Goal: Task Accomplishment & Management: Complete application form

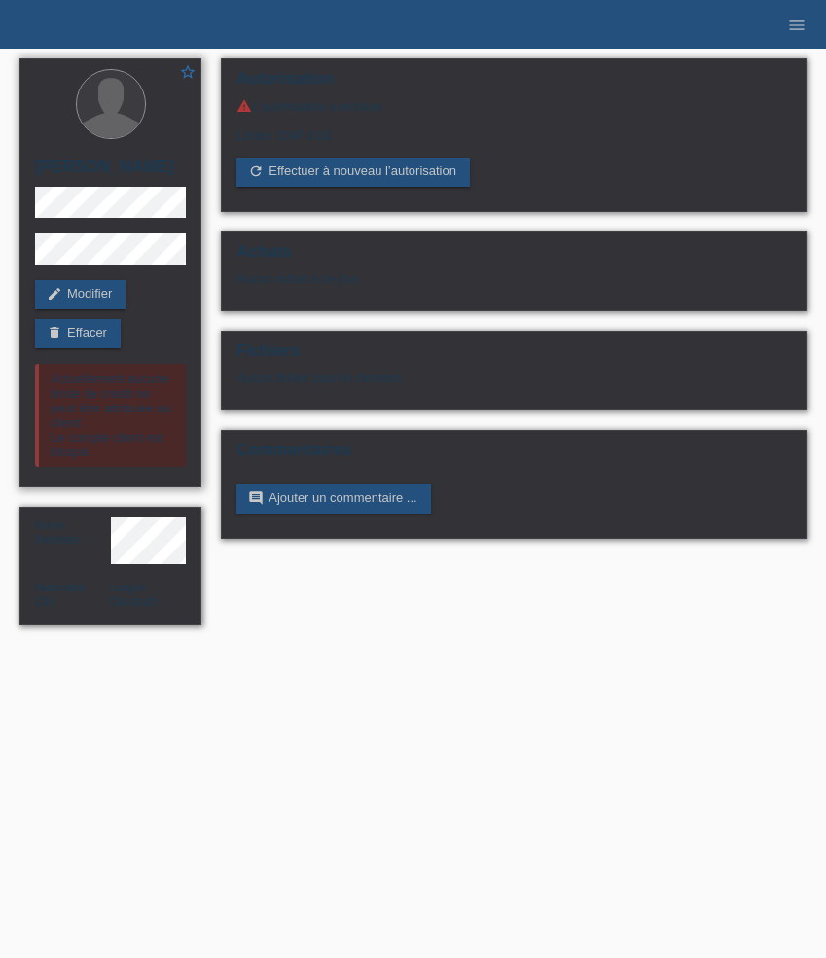
click at [90, 317] on div "edit Modifier delete Effacer" at bounding box center [110, 314] width 151 height 68
click at [90, 335] on link "delete Effacer" at bounding box center [78, 333] width 86 height 29
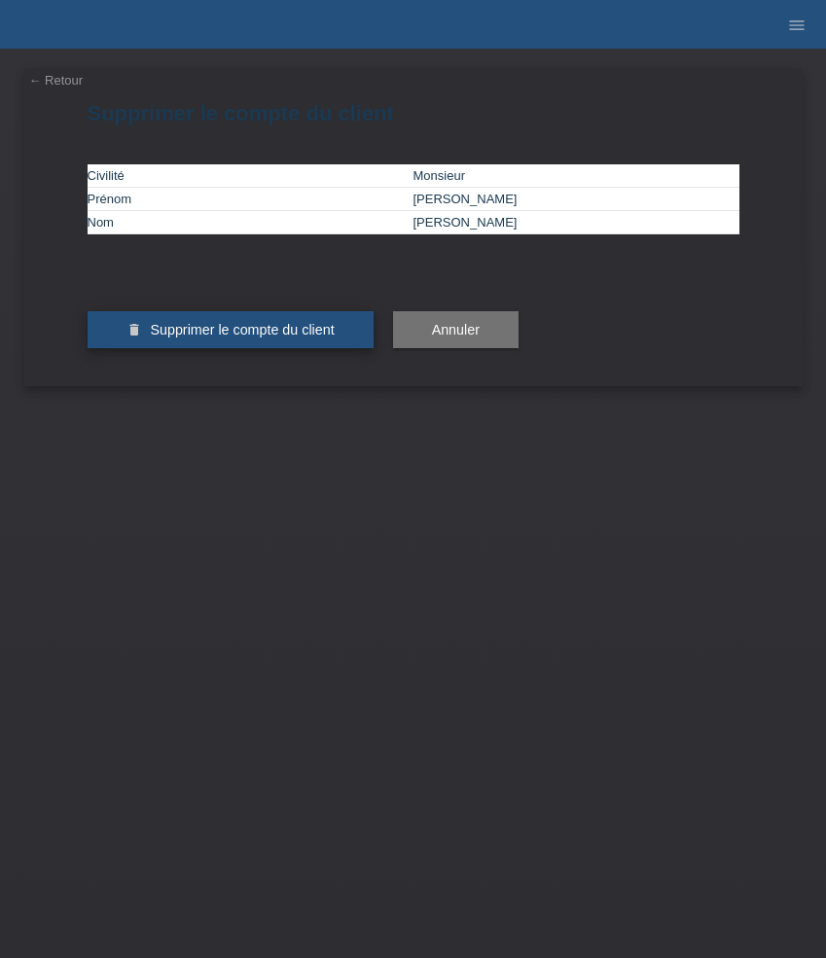
click at [223, 348] on button "delete Supprimer le compte du client" at bounding box center [231, 329] width 286 height 37
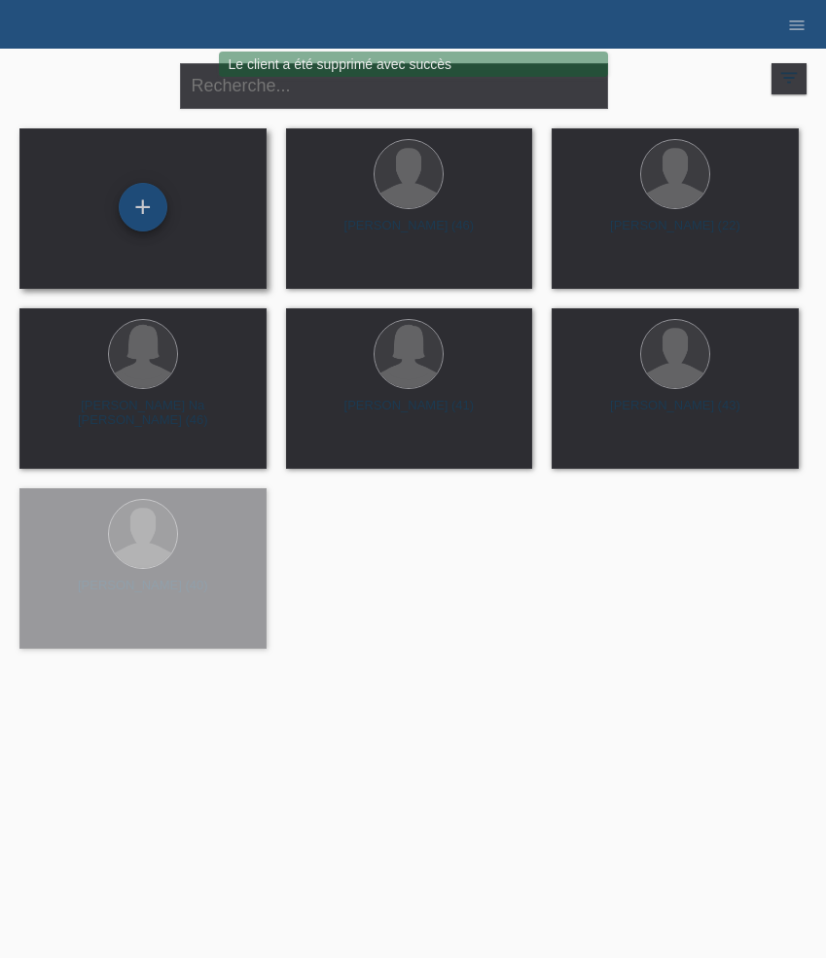
click at [145, 214] on div "+" at bounding box center [143, 207] width 49 height 49
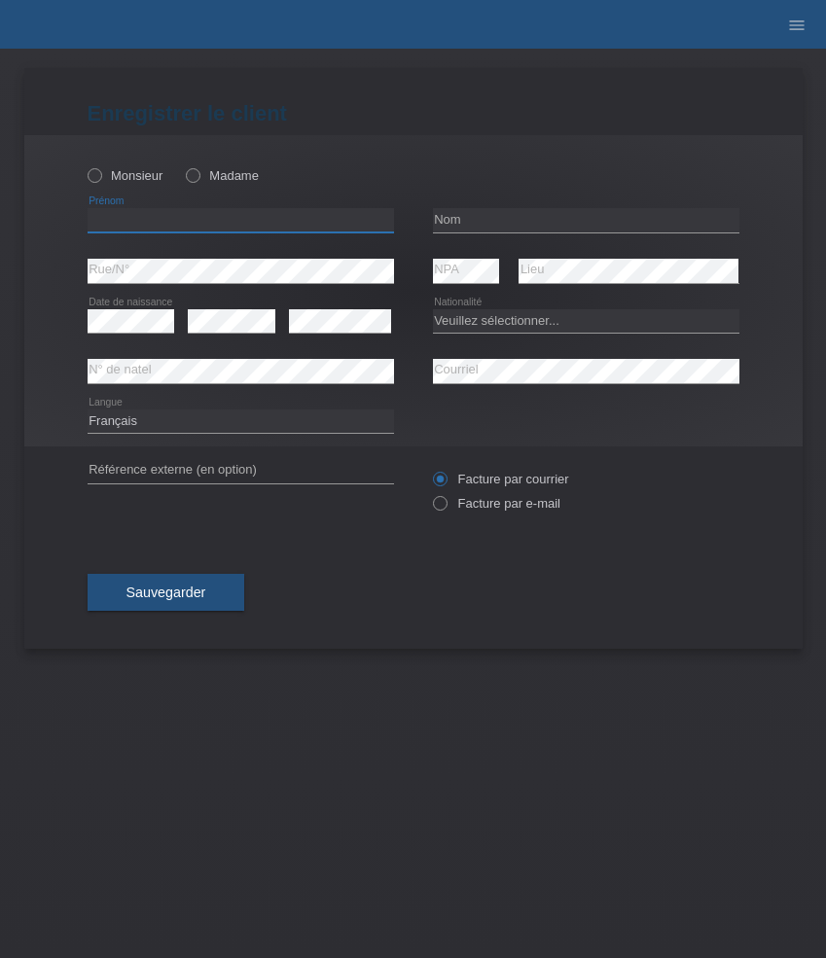
click at [241, 218] on input "text" at bounding box center [241, 220] width 306 height 24
paste input "Vladimir"
type input "Vladimir"
click at [114, 175] on label "Monsieur" at bounding box center [126, 175] width 76 height 15
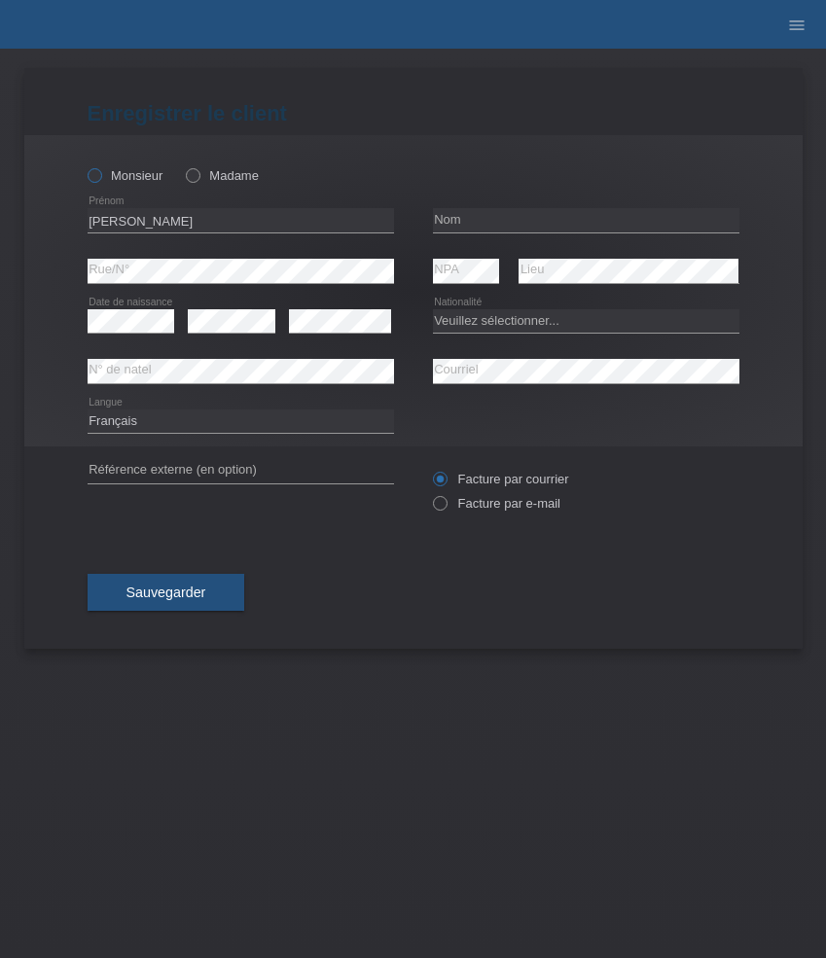
click at [100, 175] on input "Monsieur" at bounding box center [94, 174] width 13 height 13
radio input "true"
click at [499, 218] on input "text" at bounding box center [586, 220] width 306 height 24
paste input "Krco"
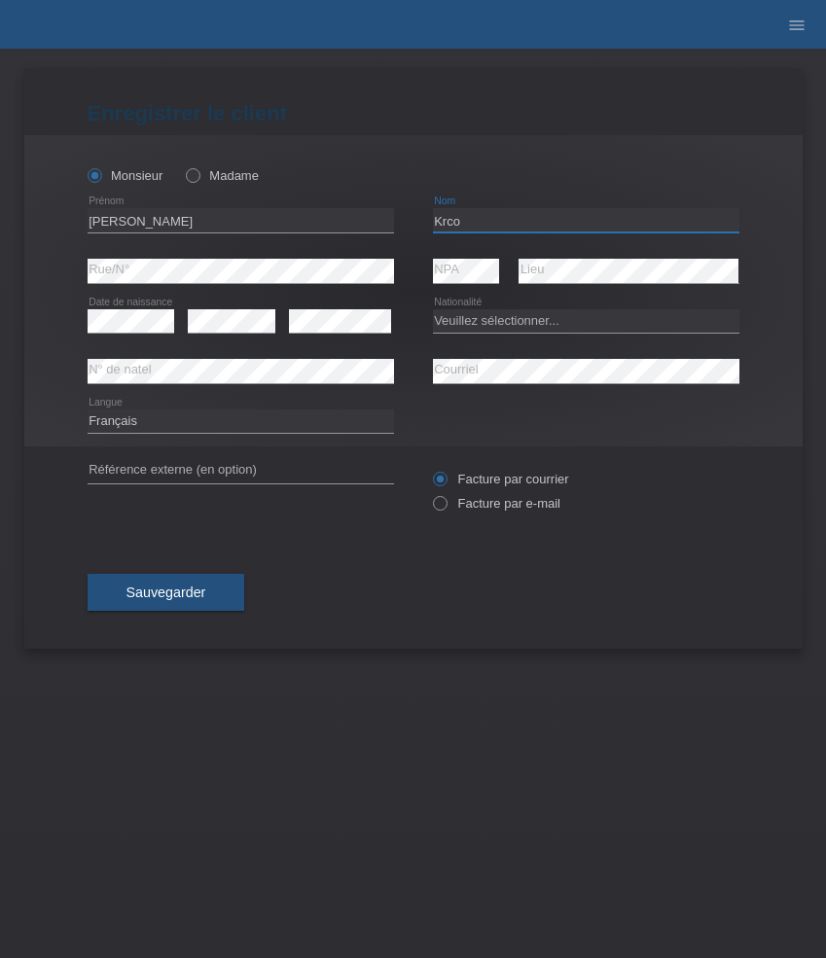
type input "Krco"
click at [485, 334] on icon at bounding box center [586, 333] width 306 height 1
click at [504, 323] on select "Veuillez sélectionner... Suisse Allemagne Autriche Liechtenstein ------------ A…" at bounding box center [586, 320] width 306 height 23
select select "DE"
click at [433, 309] on select "Veuillez sélectionner... Suisse Allemagne Autriche Liechtenstein ------------ A…" at bounding box center [586, 320] width 306 height 23
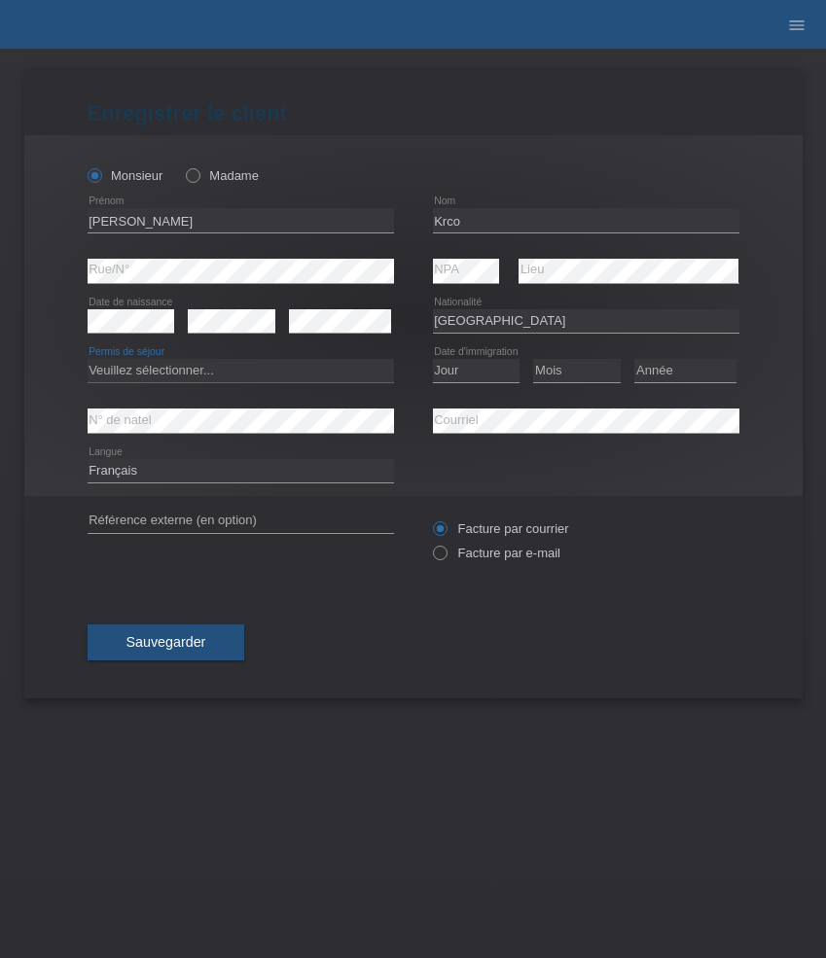
click at [224, 380] on select "Veuillez sélectionner... C B B - Statut de réfugié Autre" at bounding box center [241, 370] width 306 height 23
select select "B"
click at [88, 360] on select "Veuillez sélectionner... C B B - Statut de réfugié Autre" at bounding box center [241, 370] width 306 height 23
click at [500, 367] on select "Jour 01 02 03 04 05 06 07 08 09 10 11" at bounding box center [477, 370] width 88 height 23
select select "05"
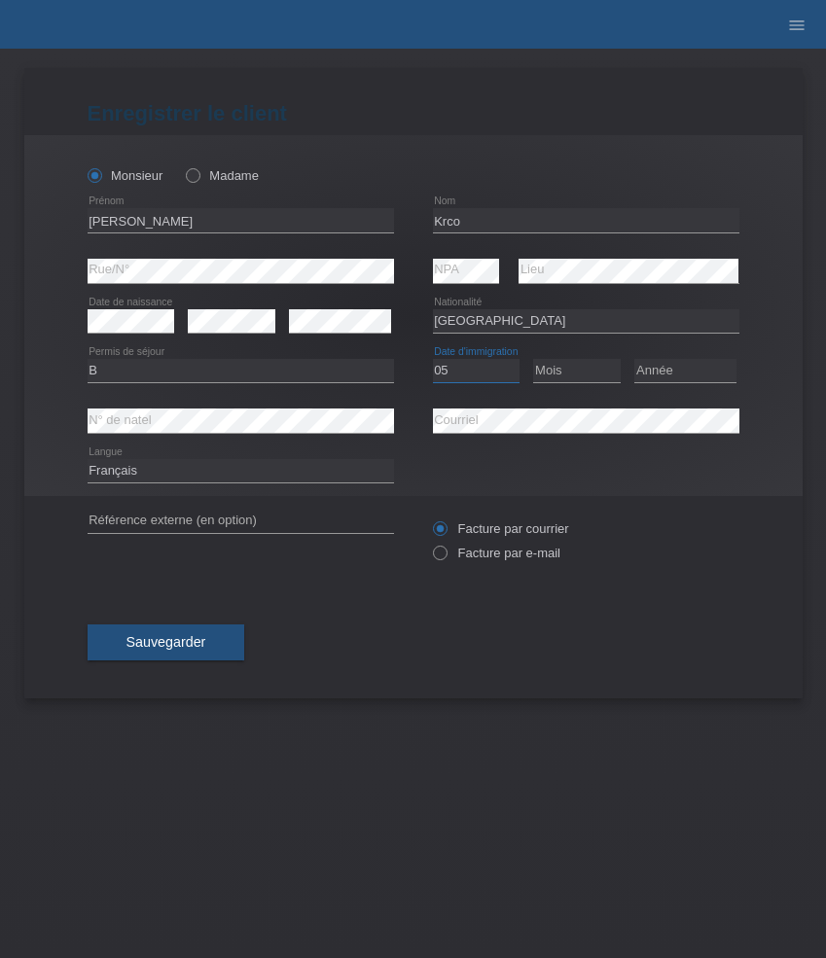
click at [433, 360] on select "Jour 01 02 03 04 05 06 07 08 09 10 11" at bounding box center [477, 370] width 88 height 23
click at [568, 378] on select "Mois 01 02 03 04 05 06 07 08 09 10 11" at bounding box center [577, 370] width 88 height 23
select select "09"
click at [533, 360] on select "Mois 01 02 03 04 05 06 07 08 09 10 11" at bounding box center [577, 370] width 88 height 23
click at [664, 378] on select "Année 2025 2024 2023 2022 2021 2020 2019 2018 2017 2016 2015 2014 2013 2012 201…" at bounding box center [685, 370] width 102 height 23
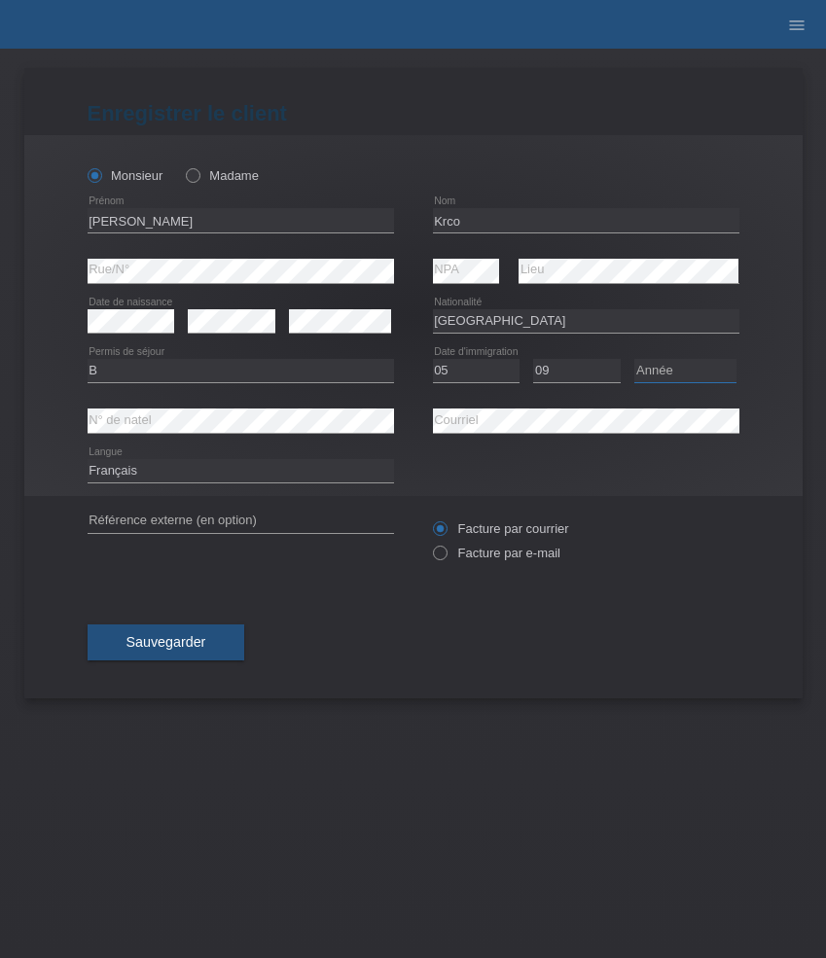
select select "2011"
click at [634, 360] on select "Année 2025 2024 2023 2022 2021 2020 2019 2018 2017 2016 2015 2014 2013 2012 201…" at bounding box center [685, 370] width 102 height 23
click at [300, 464] on select "Deutsch Français Italiano English" at bounding box center [241, 470] width 306 height 23
select select "de"
click at [88, 460] on select "Deutsch Français Italiano English" at bounding box center [241, 470] width 306 height 23
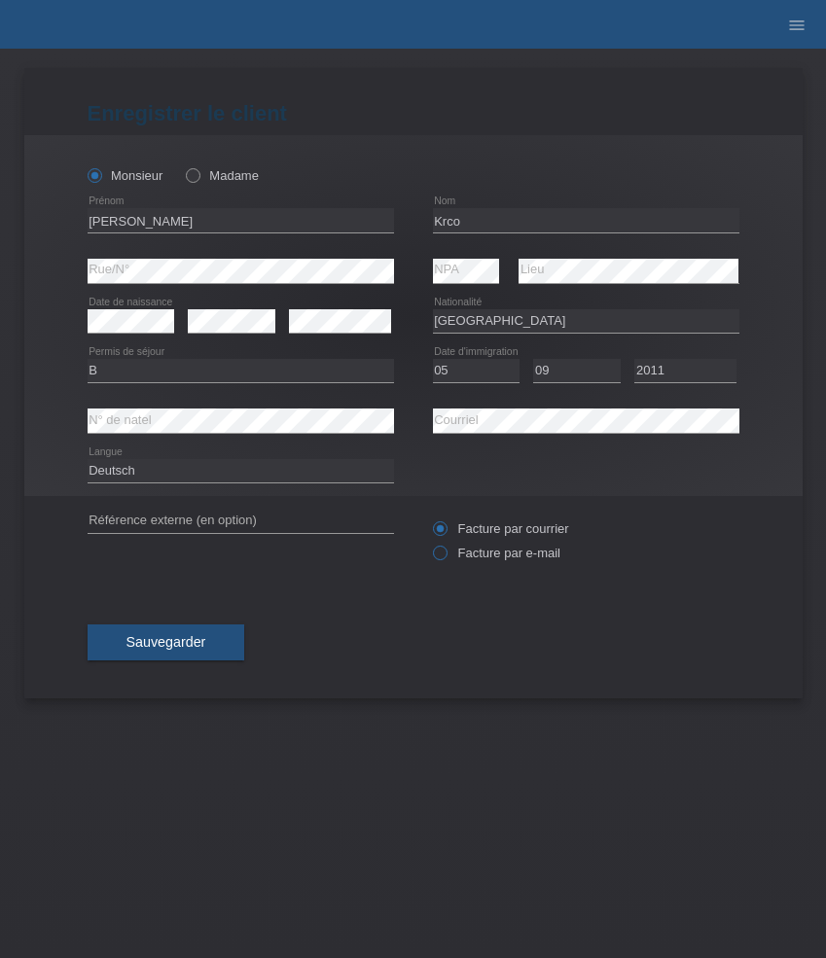
click at [463, 553] on label "Facture par e-mail" at bounding box center [496, 553] width 127 height 15
click at [446, 553] on input "Facture par e-mail" at bounding box center [439, 558] width 13 height 24
radio input "true"
click at [182, 660] on button "Sauvegarder" at bounding box center [167, 643] width 158 height 37
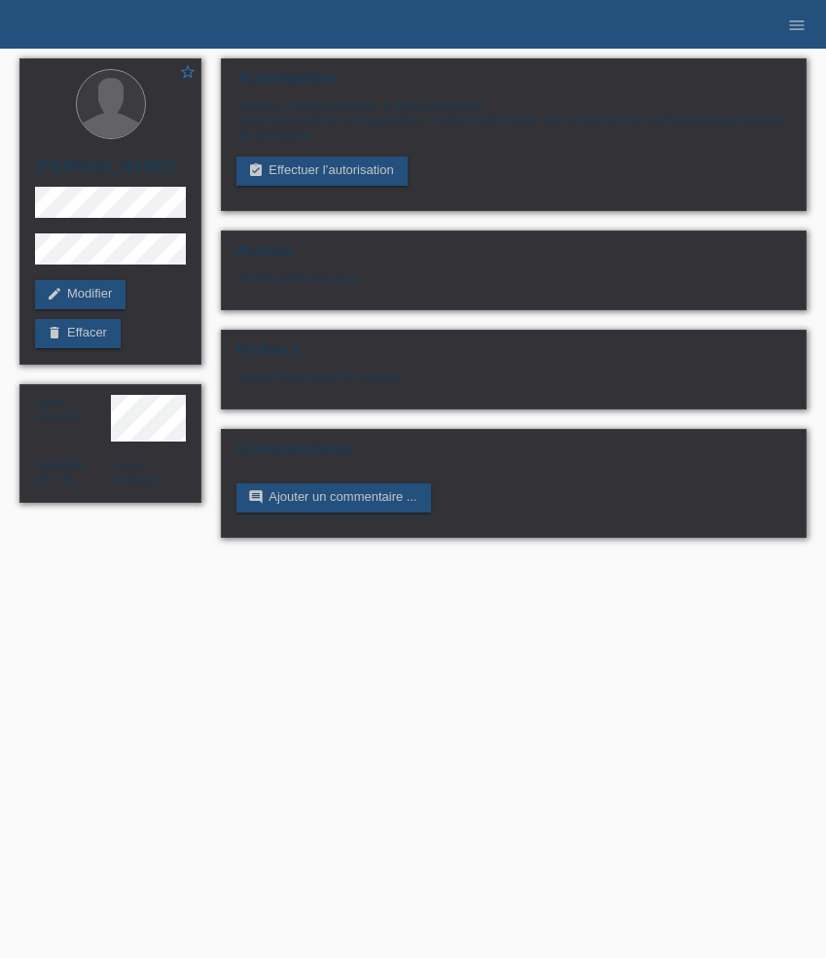
click at [321, 175] on link "assignment_turned_in Effectuer l’autorisation" at bounding box center [321, 171] width 170 height 29
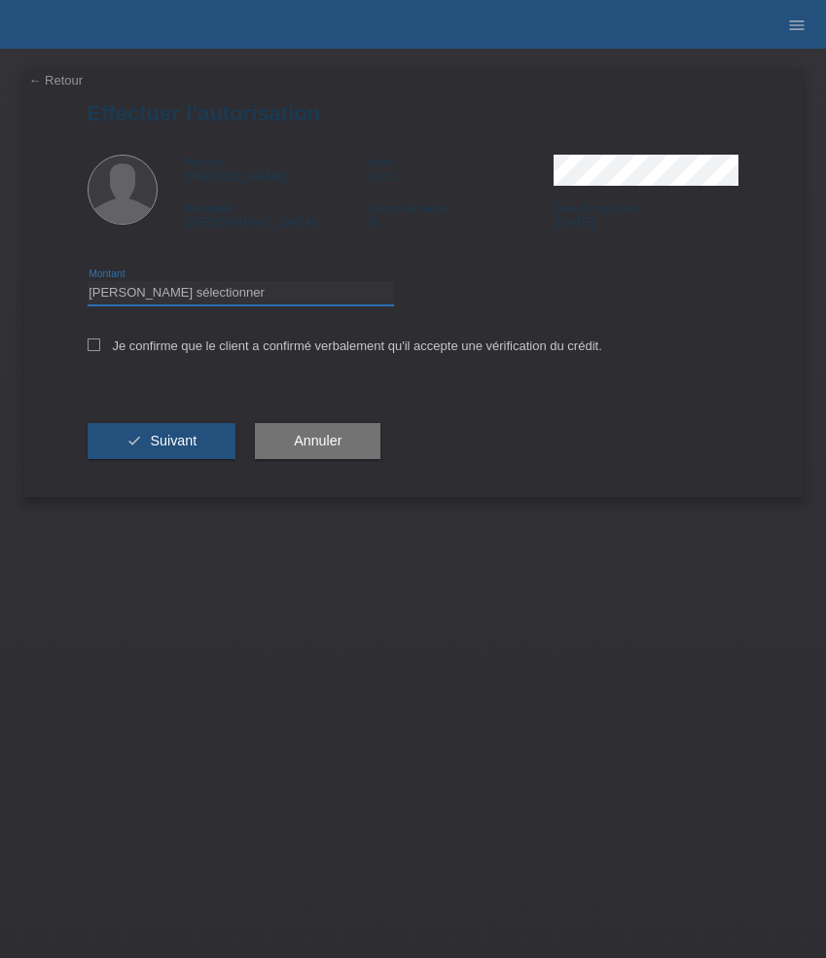
click at [272, 305] on select "Veuillez sélectionner CHF 1.00 - CHF 499.00 CHF 500.00 - CHF 1'999.00 CHF 2'000…" at bounding box center [241, 292] width 306 height 23
click at [290, 297] on select "Veuillez sélectionner CHF 1.00 - CHF 499.00 CHF 500.00 - CHF 1'999.00 CHF 2'000…" at bounding box center [241, 292] width 306 height 23
select select "3"
click at [88, 284] on select "Veuillez sélectionner CHF 1.00 - CHF 499.00 CHF 500.00 - CHF 1'999.00 CHF 2'000…" at bounding box center [241, 292] width 306 height 23
click at [204, 349] on label "Je confirme que le client a confirmé verbalement qu'il accepte une vérification…" at bounding box center [345, 346] width 515 height 15
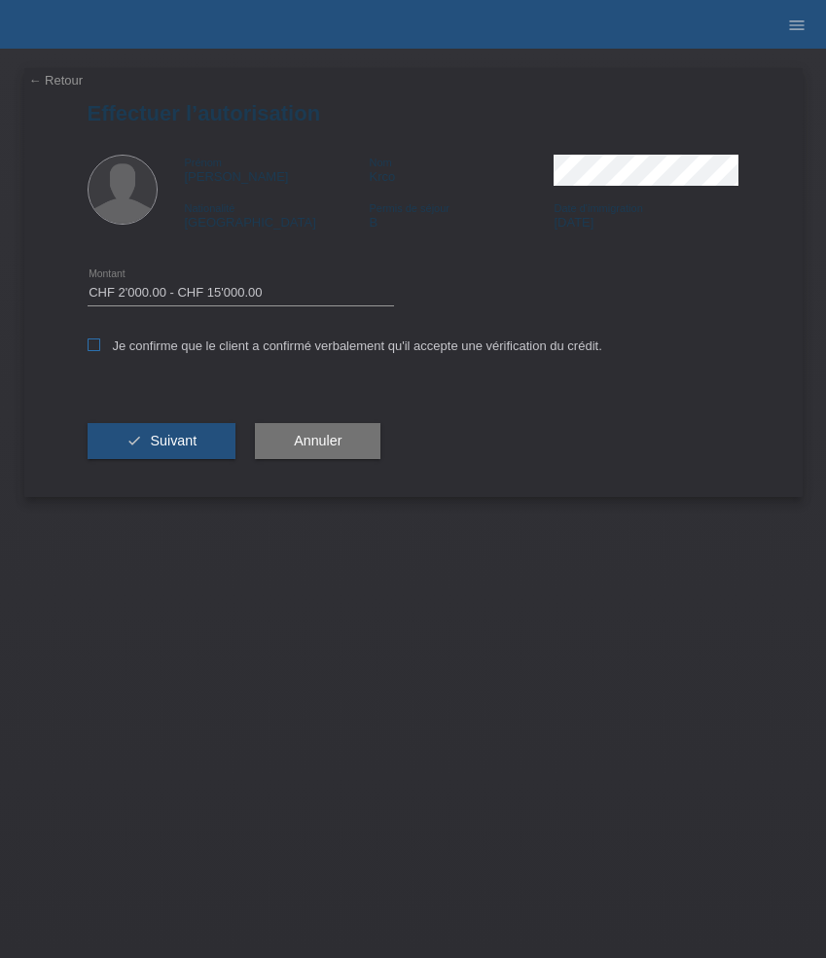
click at [100, 349] on input "Je confirme que le client a confirmé verbalement qu'il accepte une vérification…" at bounding box center [94, 345] width 13 height 13
checkbox input "true"
click at [190, 441] on span "Suivant" at bounding box center [173, 441] width 47 height 16
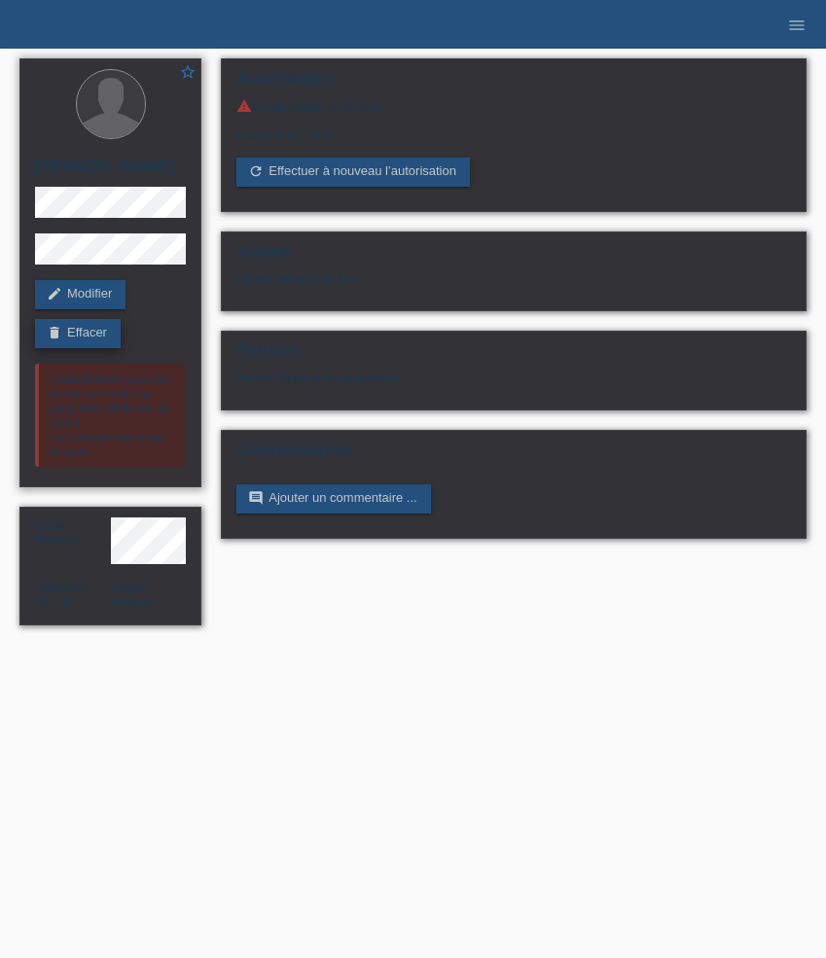
click at [91, 331] on link "delete Effacer" at bounding box center [78, 333] width 86 height 29
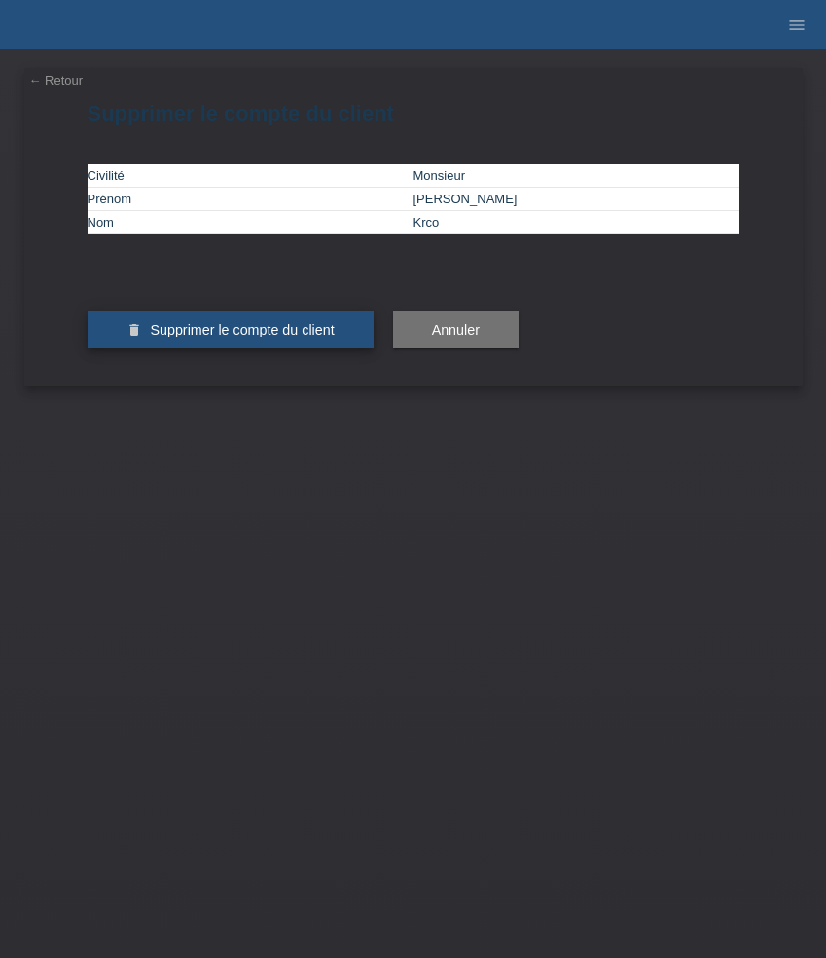
click at [178, 338] on span "Supprimer le compte du client" at bounding box center [242, 330] width 184 height 16
